Goal: Navigation & Orientation: Find specific page/section

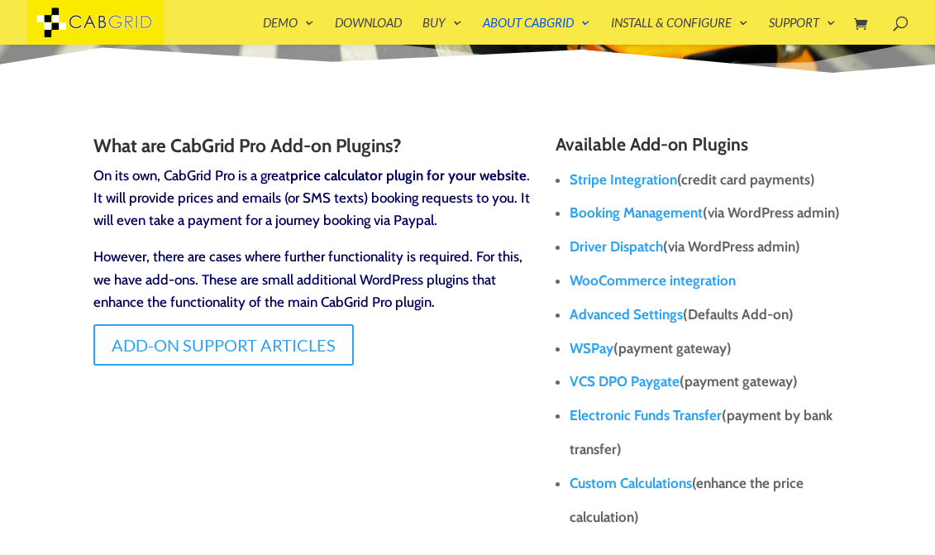
scroll to position [167, 0]
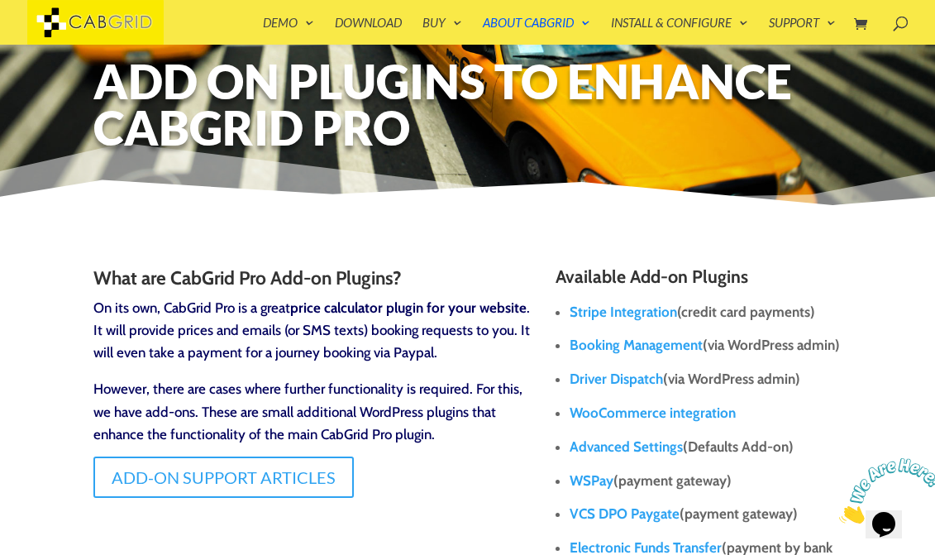
scroll to position [41, 0]
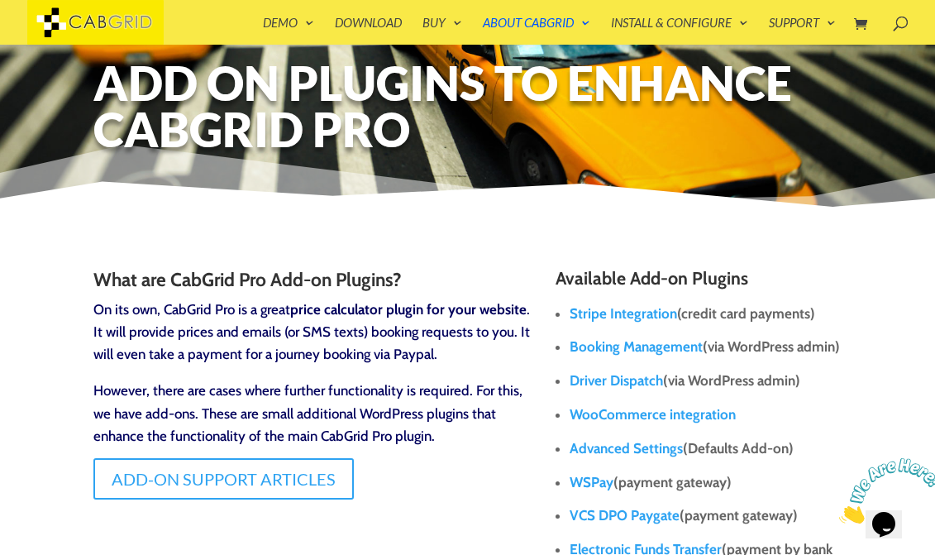
click at [665, 345] on link "Booking Management" at bounding box center [636, 346] width 133 height 17
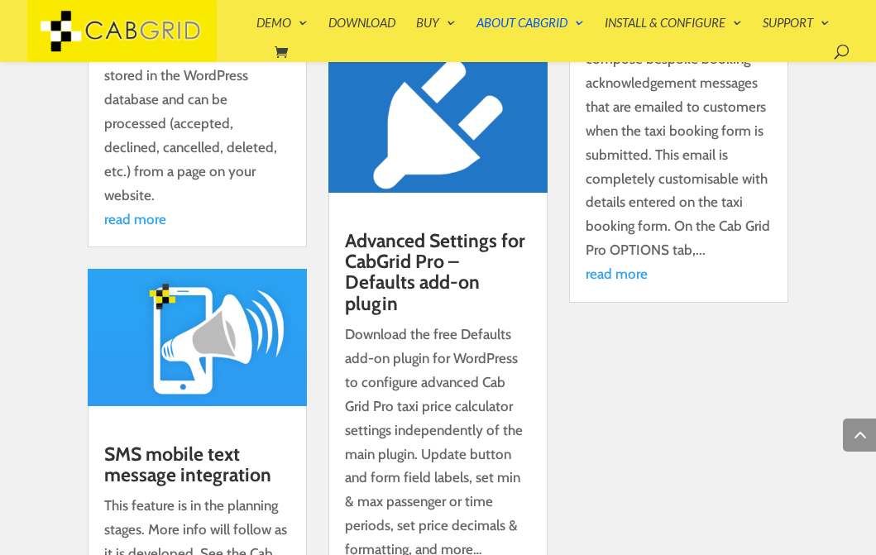
scroll to position [9173, 0]
